Goal: Go to known website: Access a specific website the user already knows

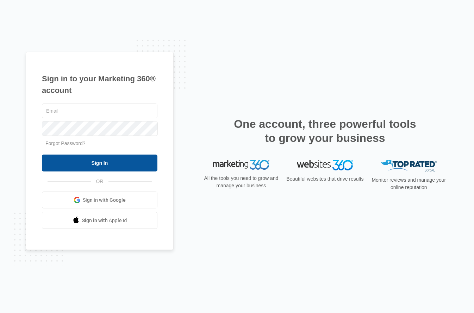
type input "[EMAIL_ADDRESS][DOMAIN_NAME]"
click at [104, 161] on input "Sign In" at bounding box center [100, 163] width 116 height 17
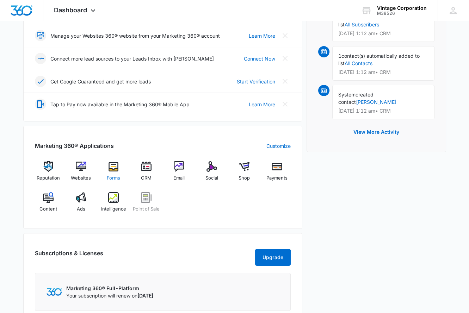
scroll to position [176, 0]
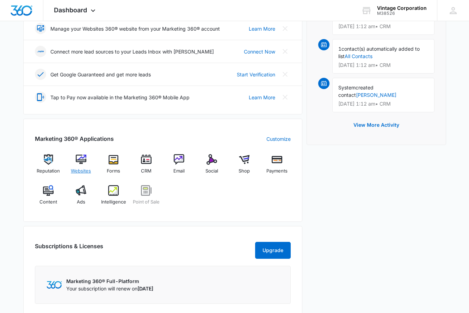
click at [85, 169] on span "Websites" at bounding box center [81, 171] width 20 height 7
